Goal: Task Accomplishment & Management: Use online tool/utility

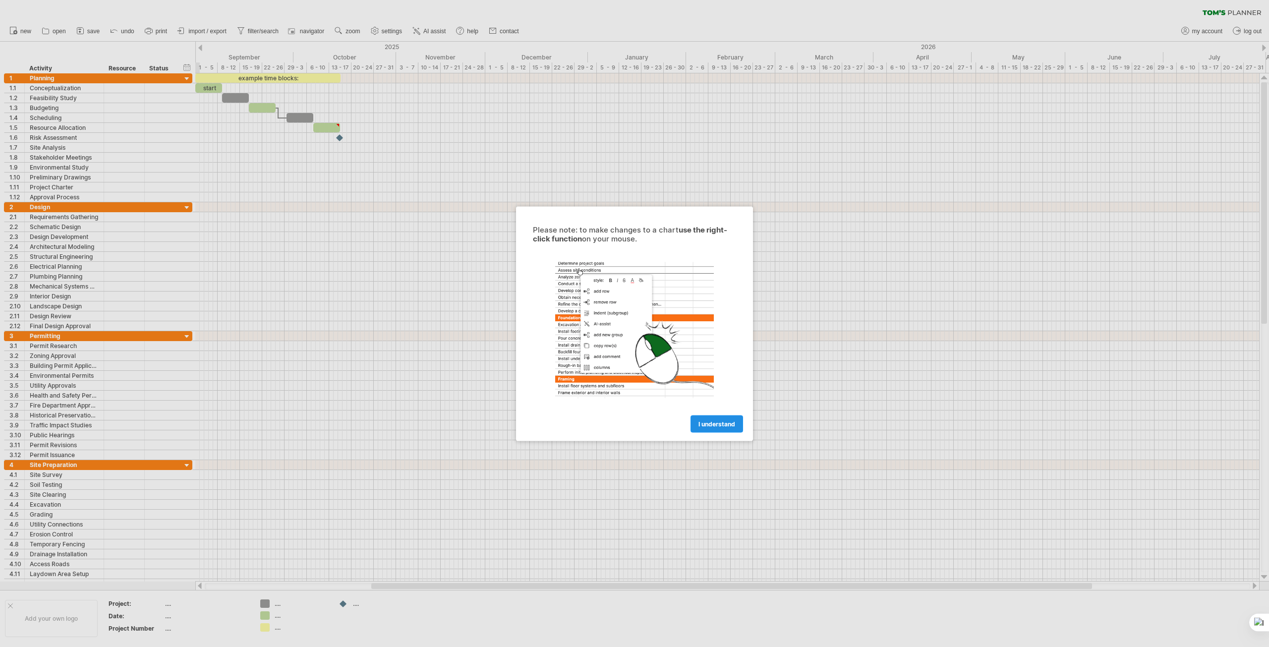
click at [703, 424] on span "I understand" at bounding box center [716, 423] width 37 height 7
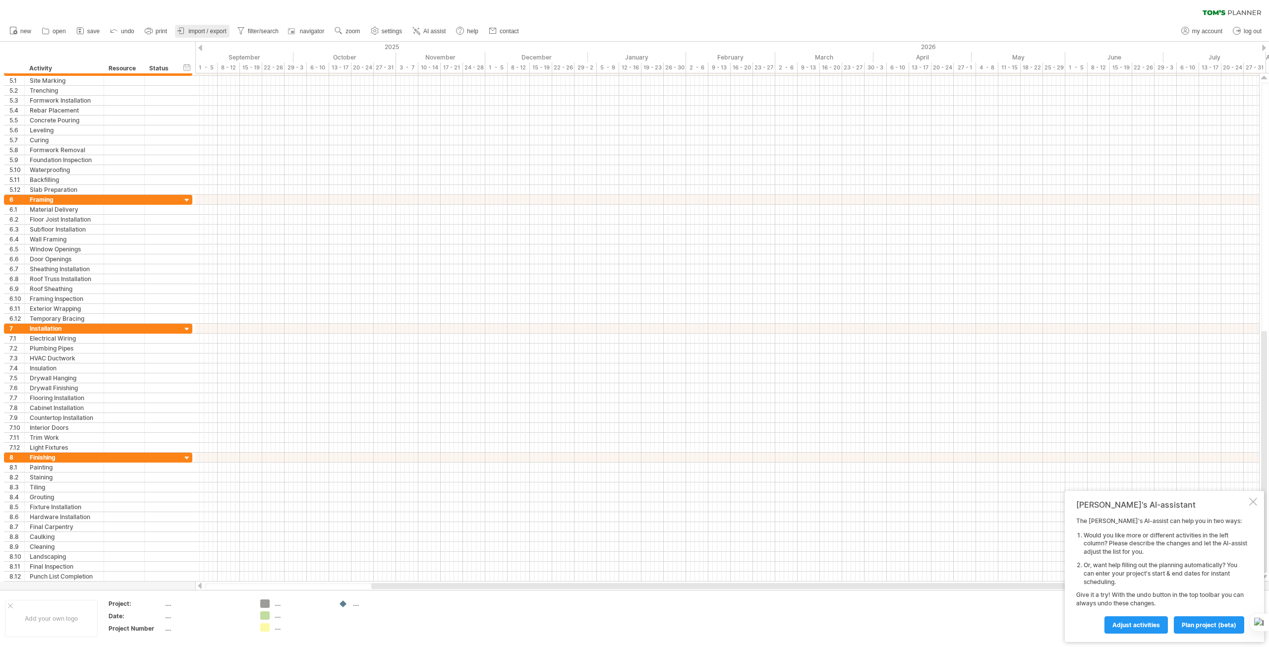
click at [192, 27] on link "import / export" at bounding box center [202, 31] width 55 height 13
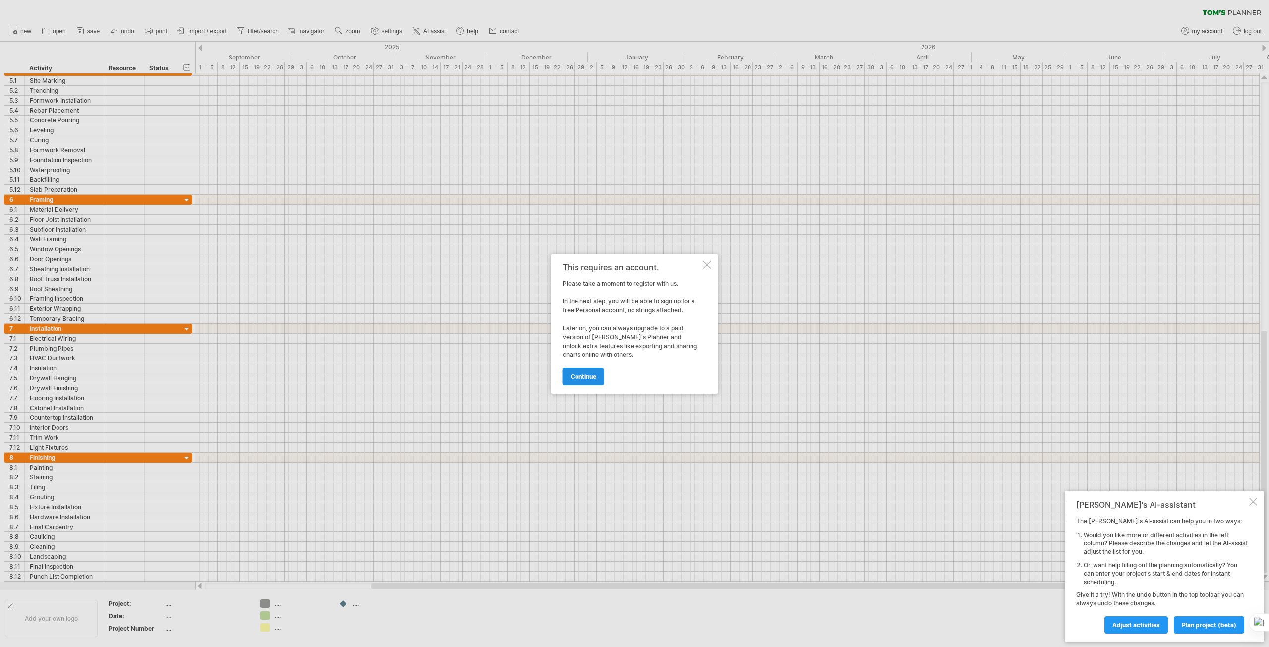
click at [576, 374] on span "continue" at bounding box center [584, 376] width 26 height 7
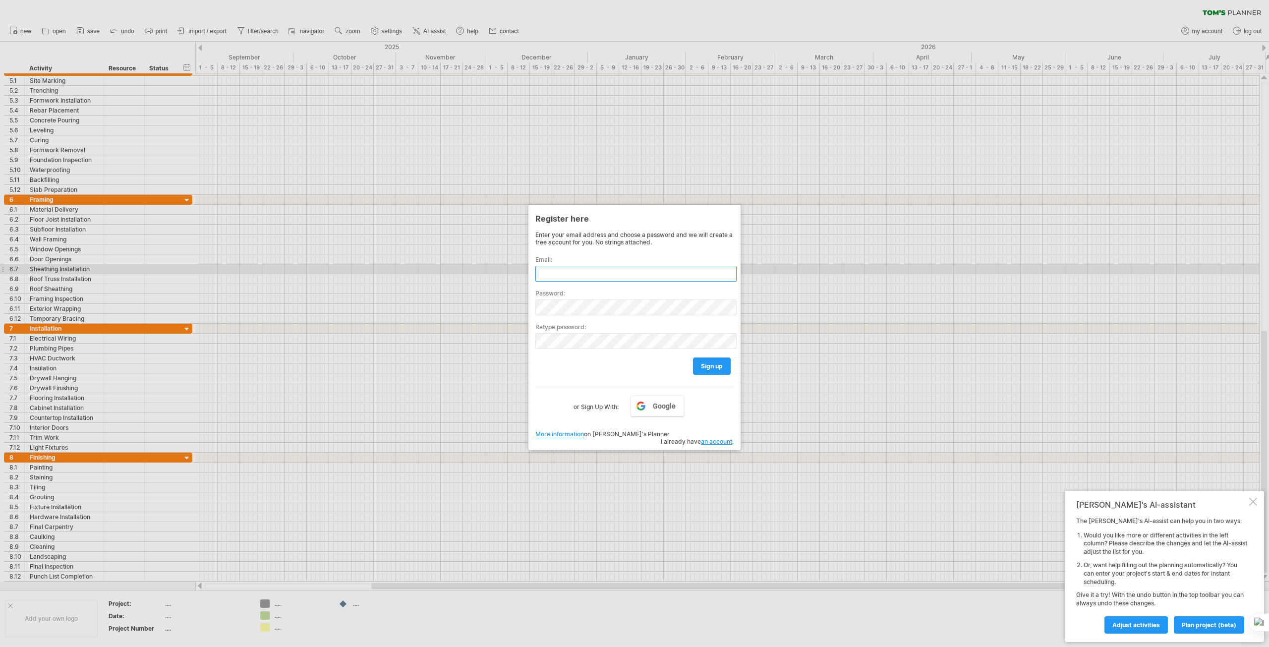
click at [549, 268] on input "text" at bounding box center [635, 274] width 201 height 16
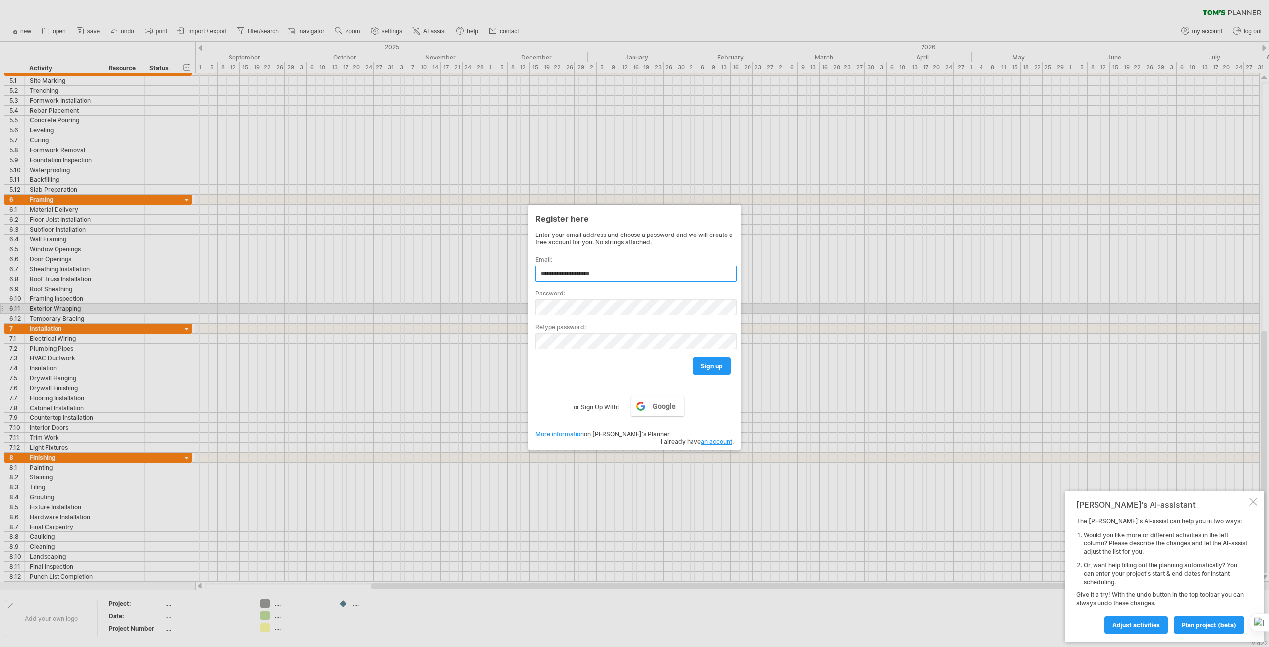
type input "**********"
click at [659, 403] on span "Google" at bounding box center [664, 406] width 23 height 8
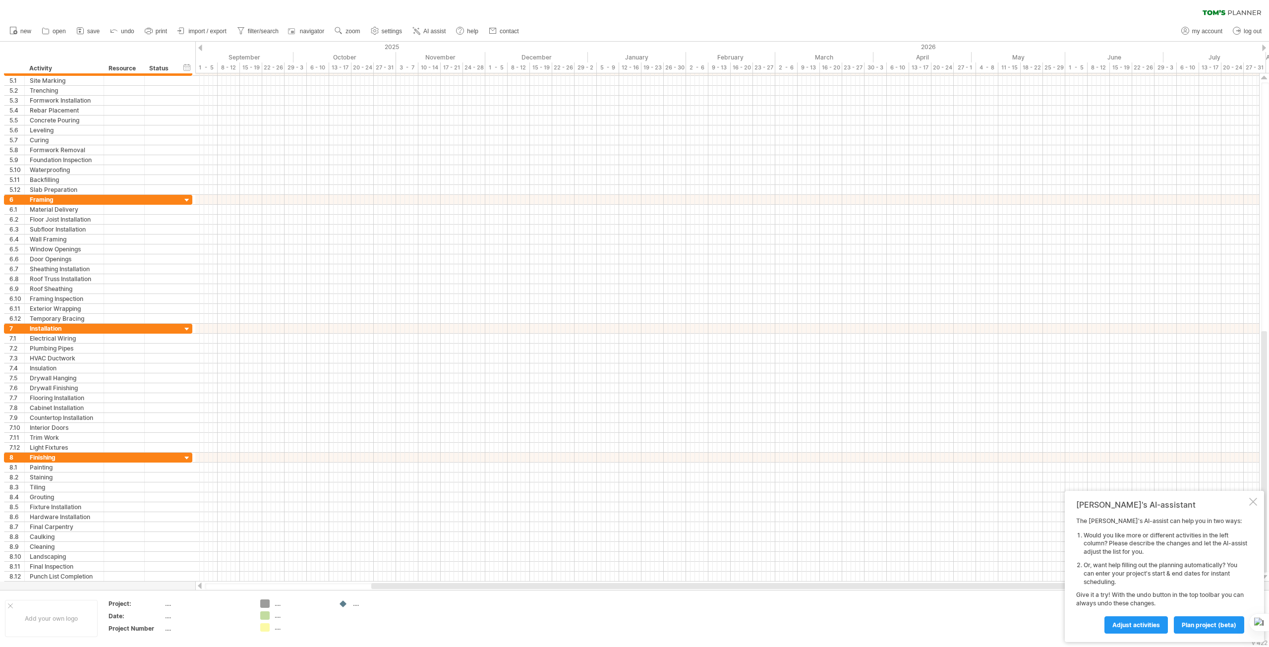
click at [189, 28] on span "import / export" at bounding box center [207, 31] width 38 height 7
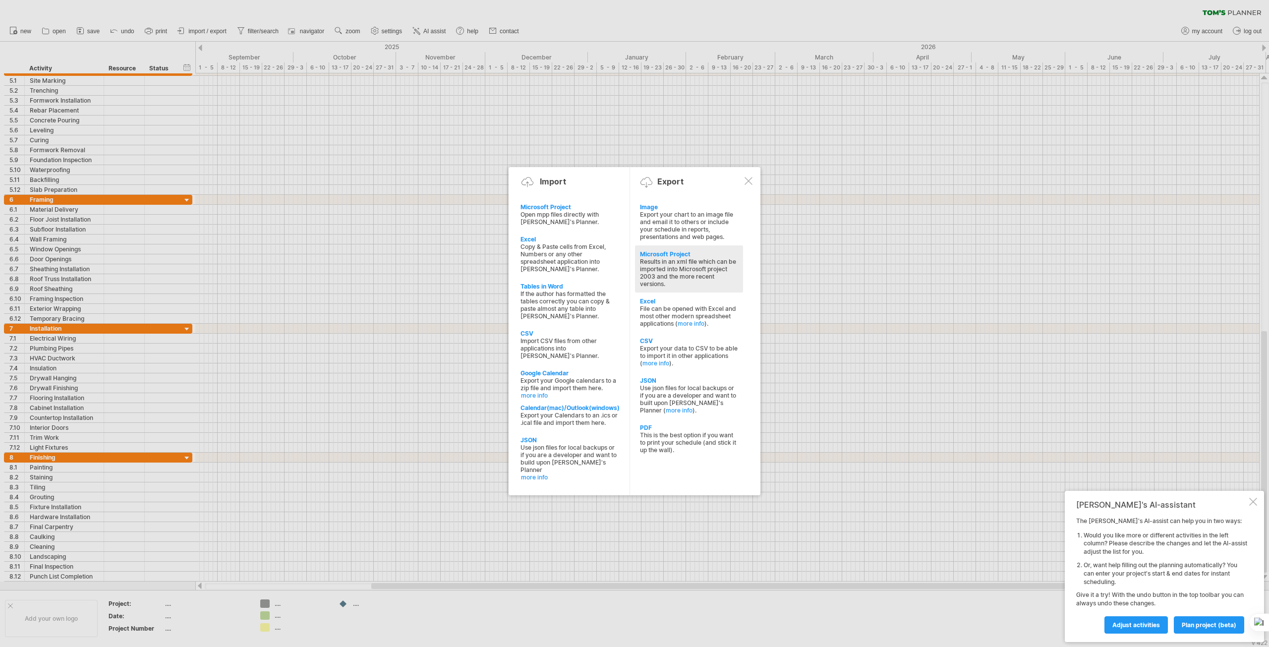
click at [669, 266] on div "Results in an xml file which can be imported into Microsoft project 2003 and th…" at bounding box center [689, 273] width 98 height 30
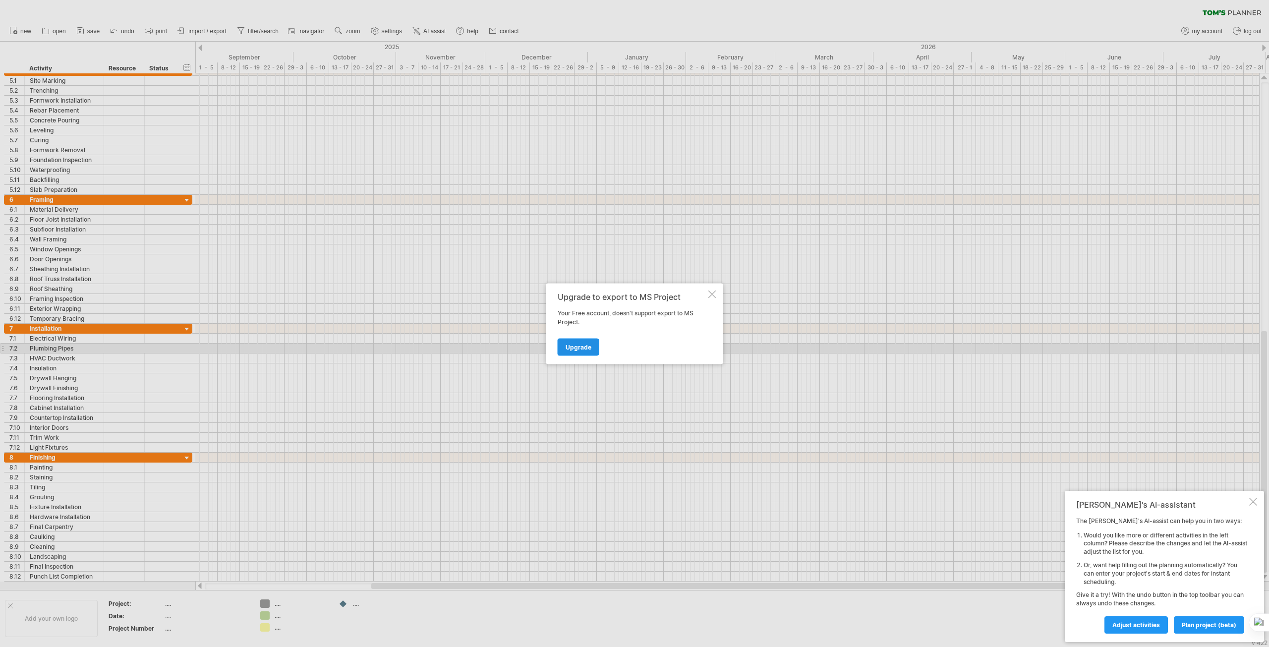
click at [574, 344] on span "Upgrade" at bounding box center [579, 346] width 26 height 7
